Goal: Information Seeking & Learning: Learn about a topic

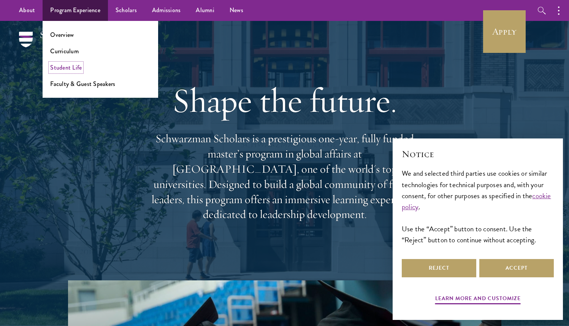
click at [66, 65] on link "Student Life" at bounding box center [66, 67] width 32 height 9
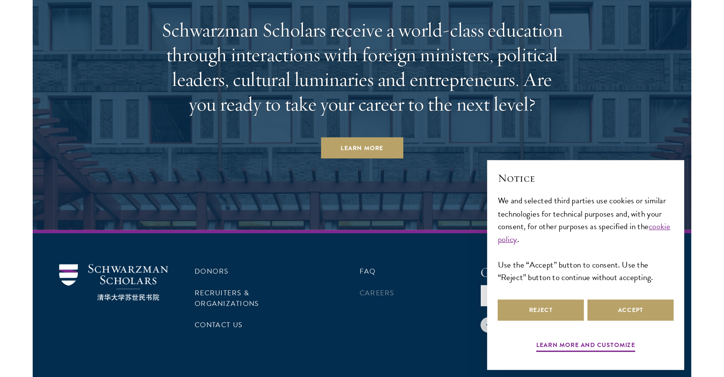
scroll to position [2878, 0]
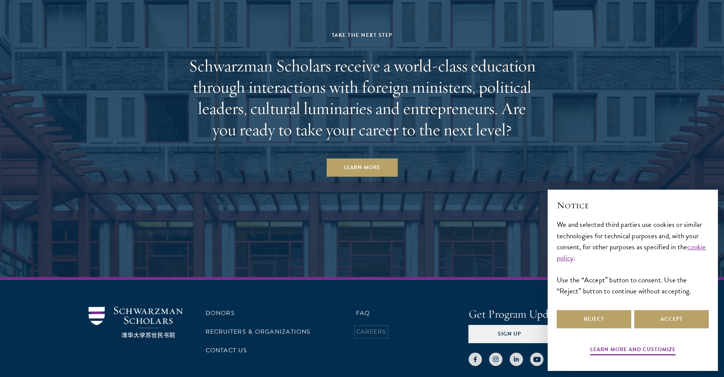
click at [375, 325] on link "Careers" at bounding box center [371, 331] width 30 height 9
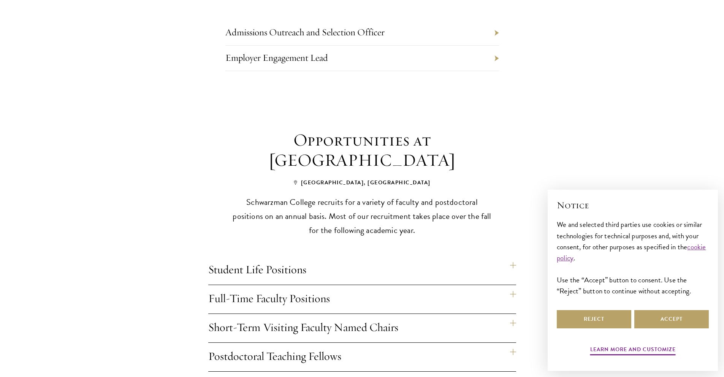
scroll to position [463, 0]
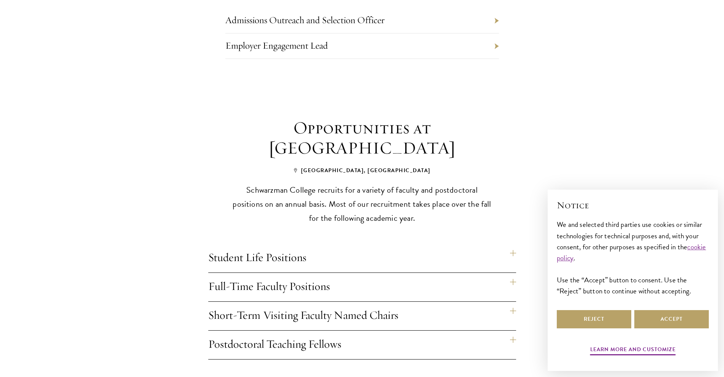
click at [281, 246] on h4 "Student Life Positions" at bounding box center [362, 258] width 308 height 29
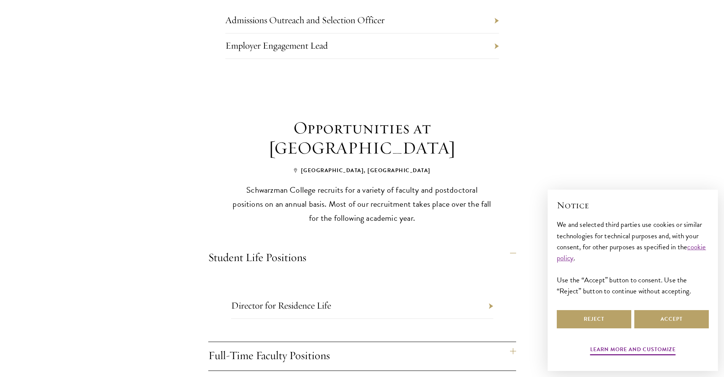
click at [457, 295] on li "Director for Residence Life" at bounding box center [362, 306] width 262 height 25
drag, startPoint x: 309, startPoint y: 294, endPoint x: 317, endPoint y: 296, distance: 8.2
click at [310, 300] on link "Director for Residence Life" at bounding box center [281, 306] width 100 height 12
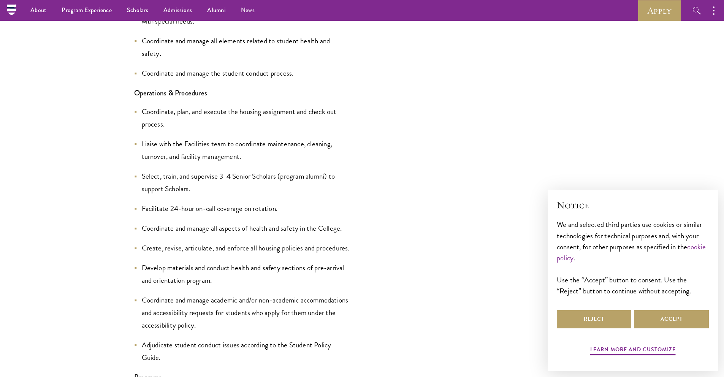
scroll to position [951, 0]
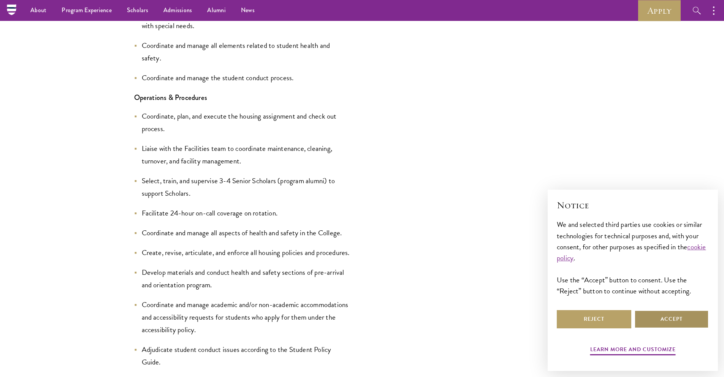
click at [678, 319] on button "Accept" at bounding box center [672, 319] width 75 height 18
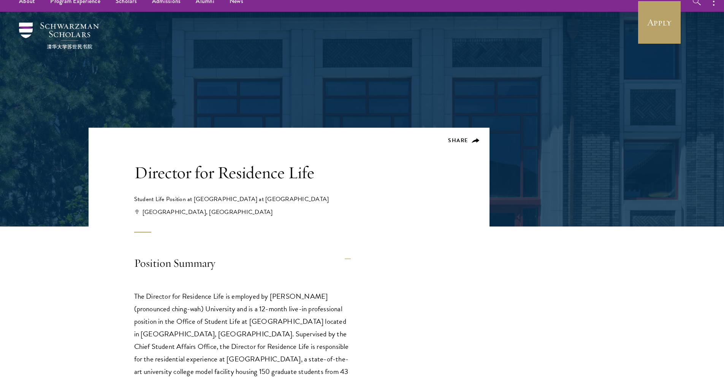
scroll to position [0, 0]
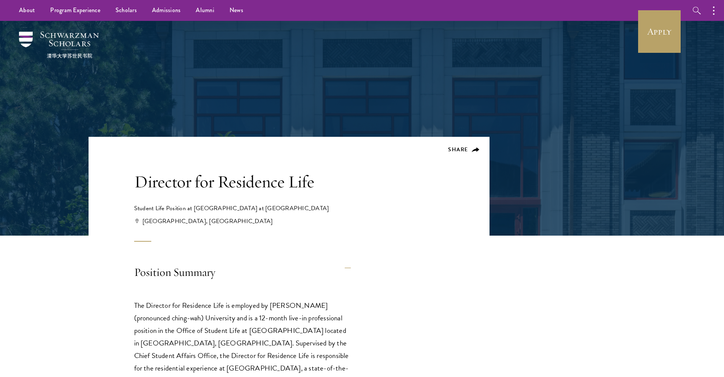
drag, startPoint x: 193, startPoint y: 207, endPoint x: 288, endPoint y: 210, distance: 95.1
click at [314, 207] on div "Student Life Position at Schwarzman College at Tsinghua University" at bounding box center [254, 208] width 240 height 9
copy div "[GEOGRAPHIC_DATA] at [GEOGRAPHIC_DATA]"
